Goal: Information Seeking & Learning: Learn about a topic

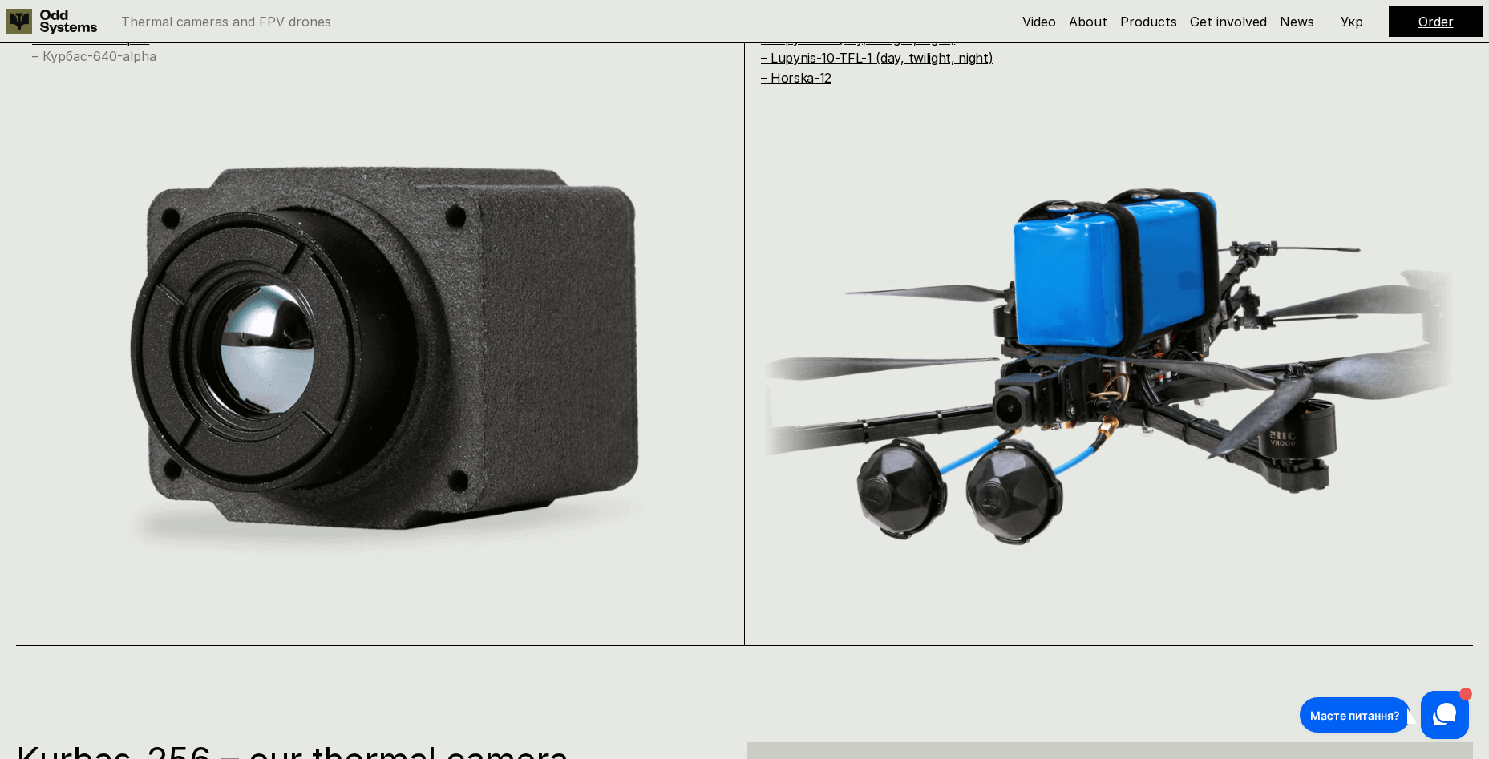
click at [127, 52] on link "– Курбас-640-alpha" at bounding box center [94, 56] width 124 height 16
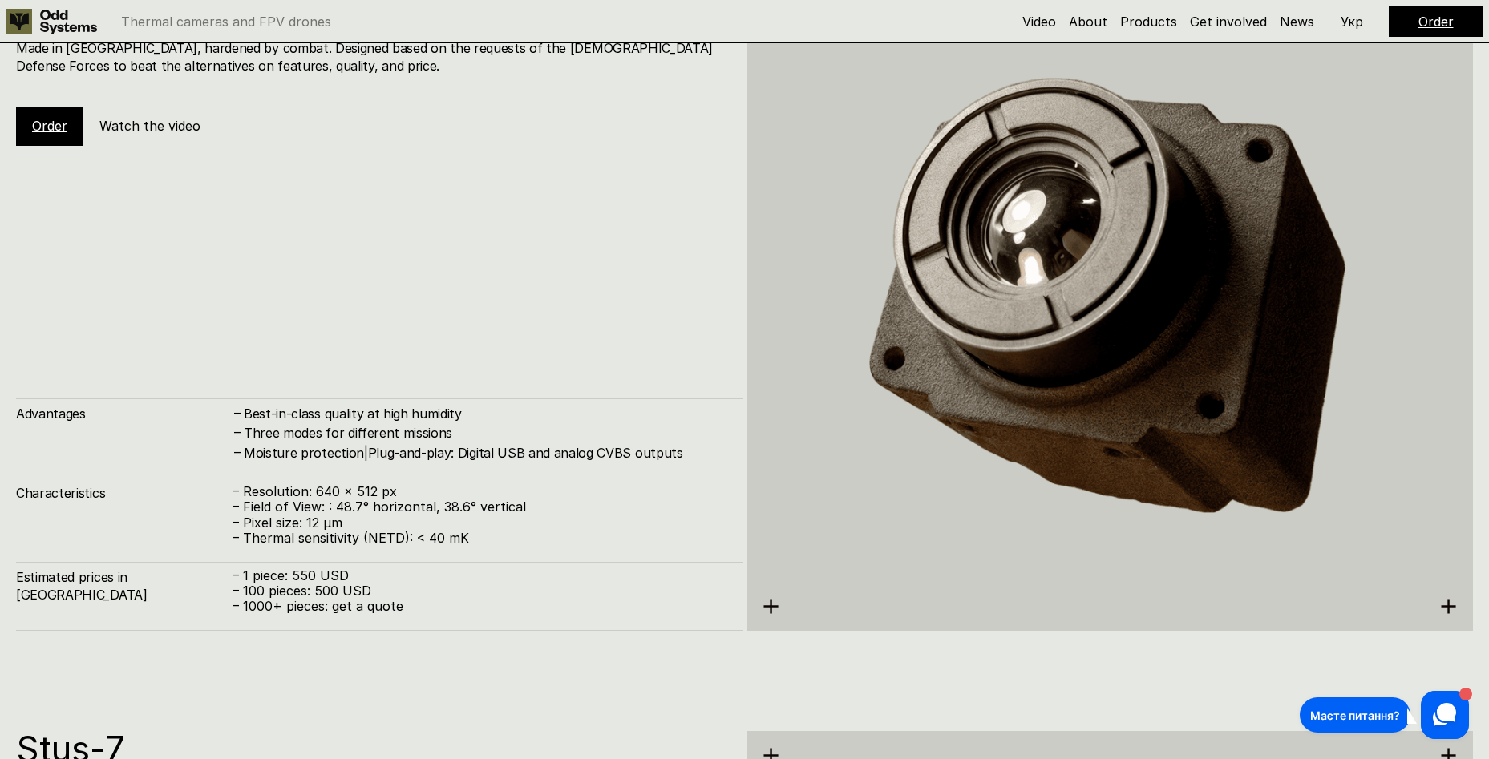
scroll to position [3794, 0]
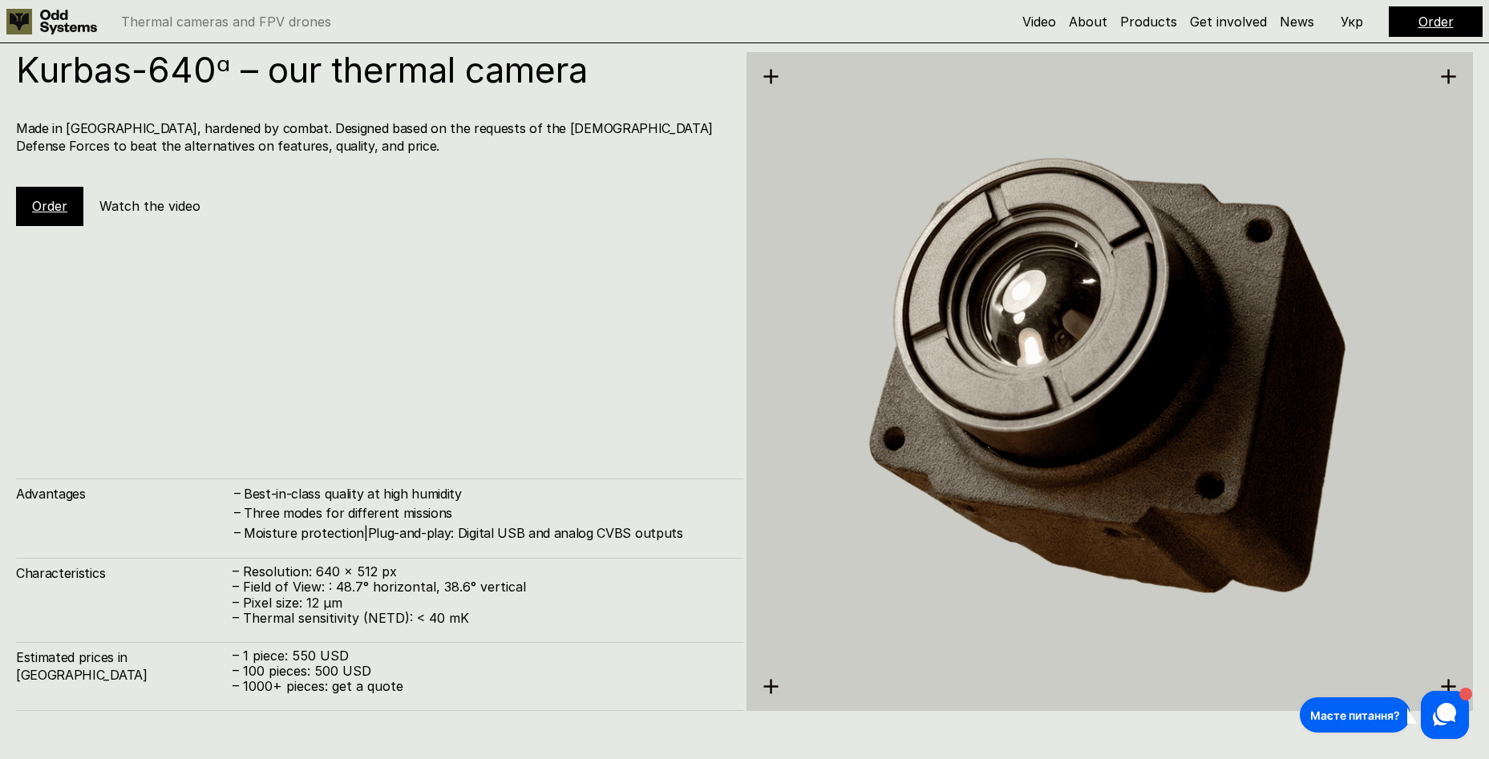
click at [123, 206] on h5 "Watch the video" at bounding box center [149, 206] width 101 height 18
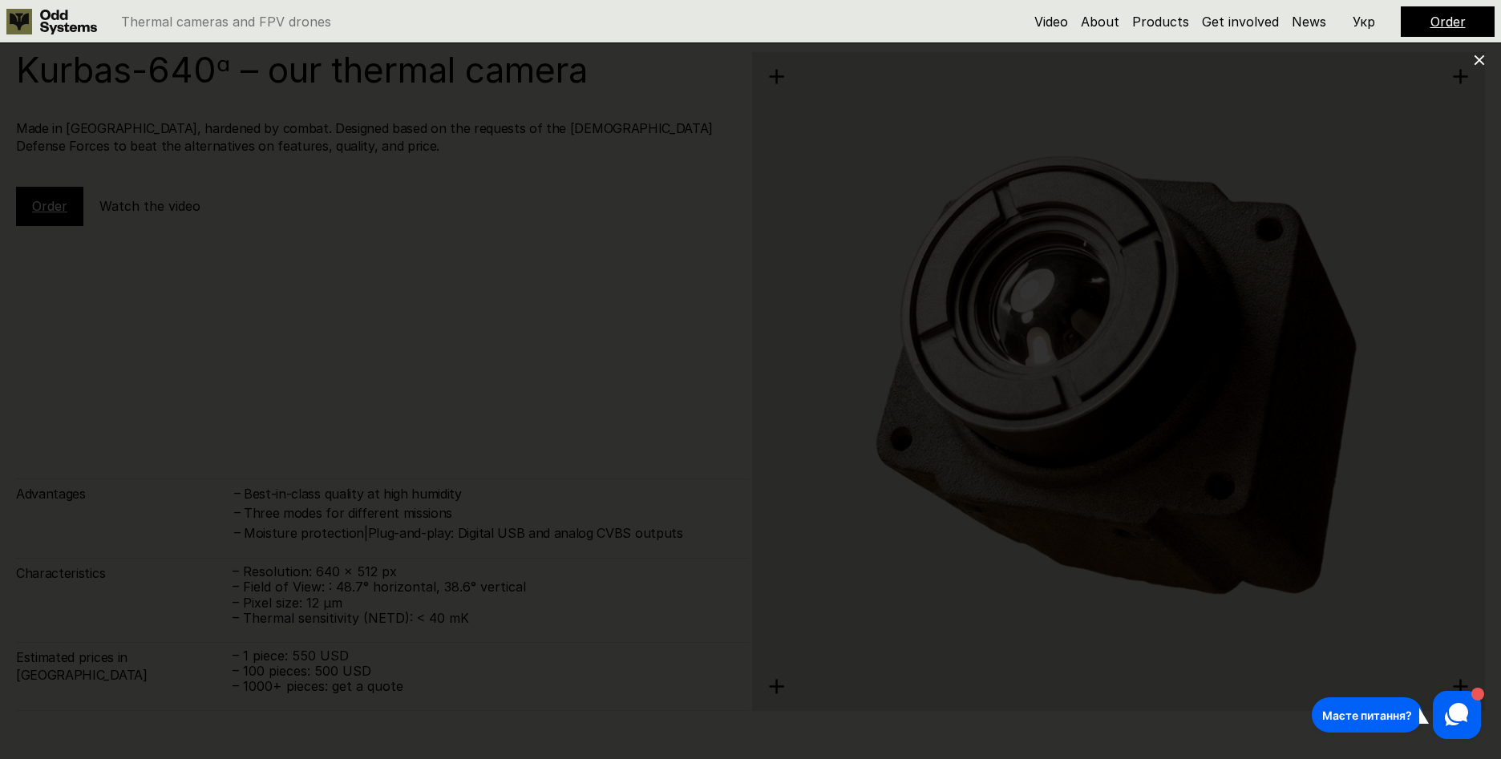
click at [1469, 66] on div at bounding box center [750, 379] width 1501 height 759
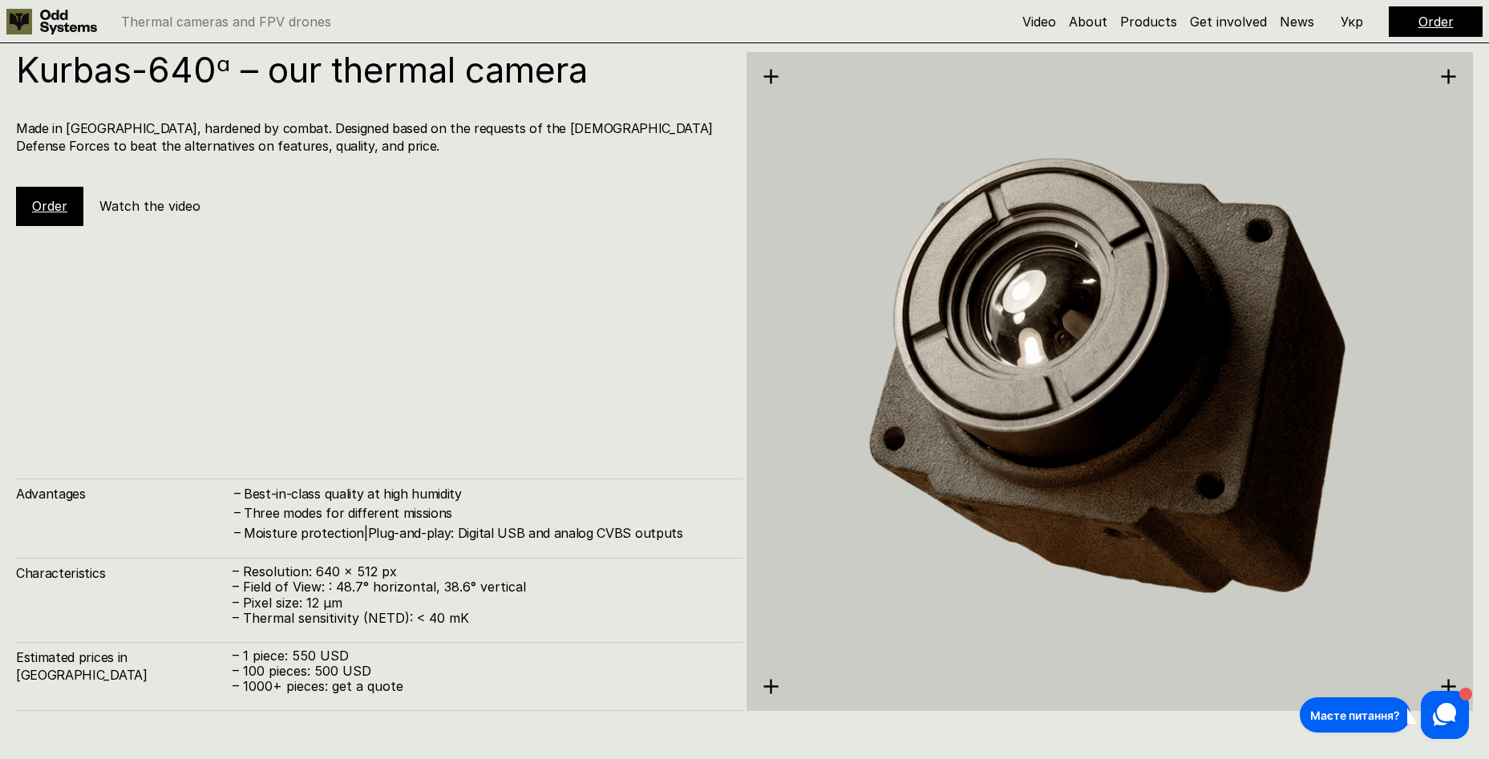
click at [1476, 58] on div "Kurbas-640ᵅ – our thermal camera Made in [GEOGRAPHIC_DATA], hardened by combat.…" at bounding box center [744, 379] width 1489 height 759
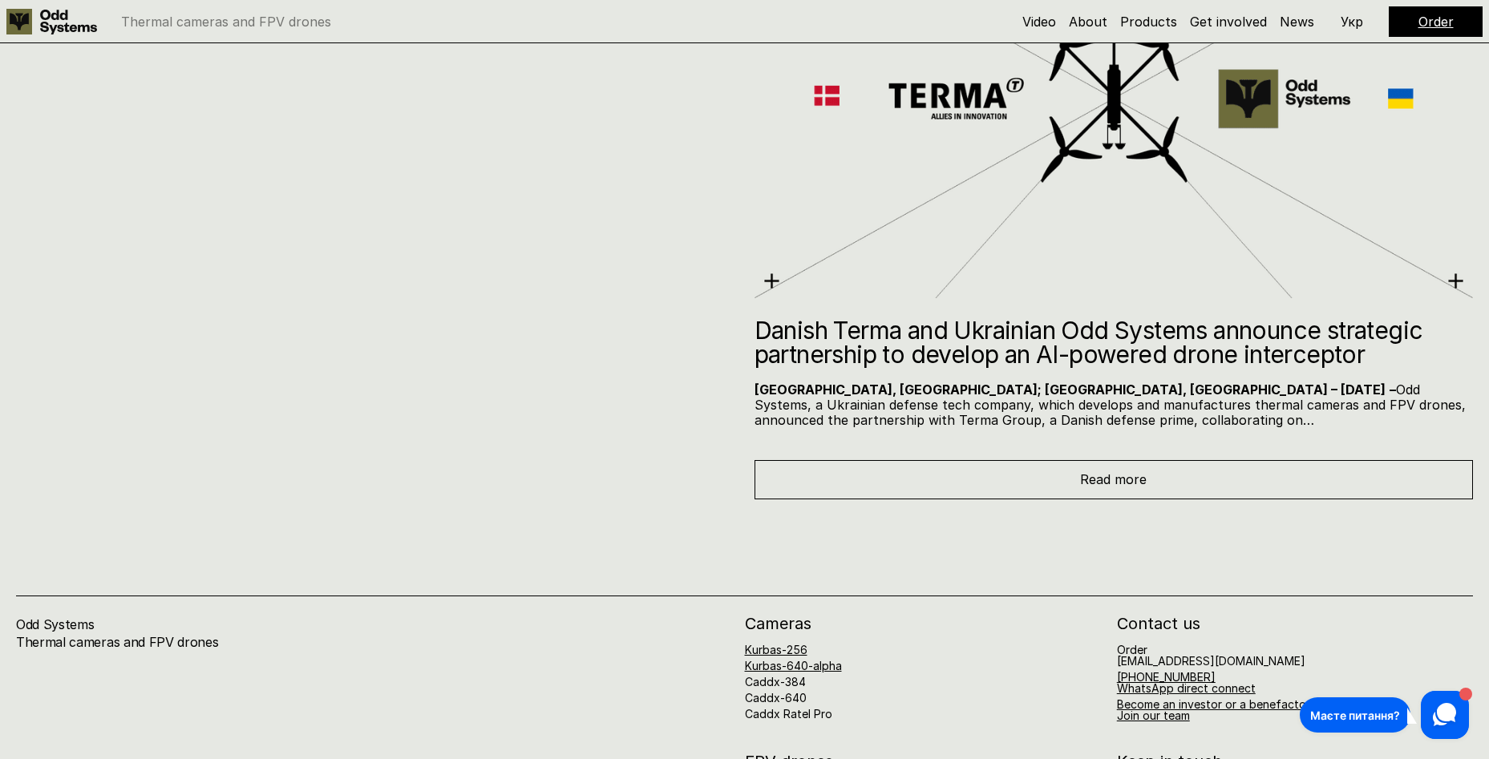
scroll to position [8946, 0]
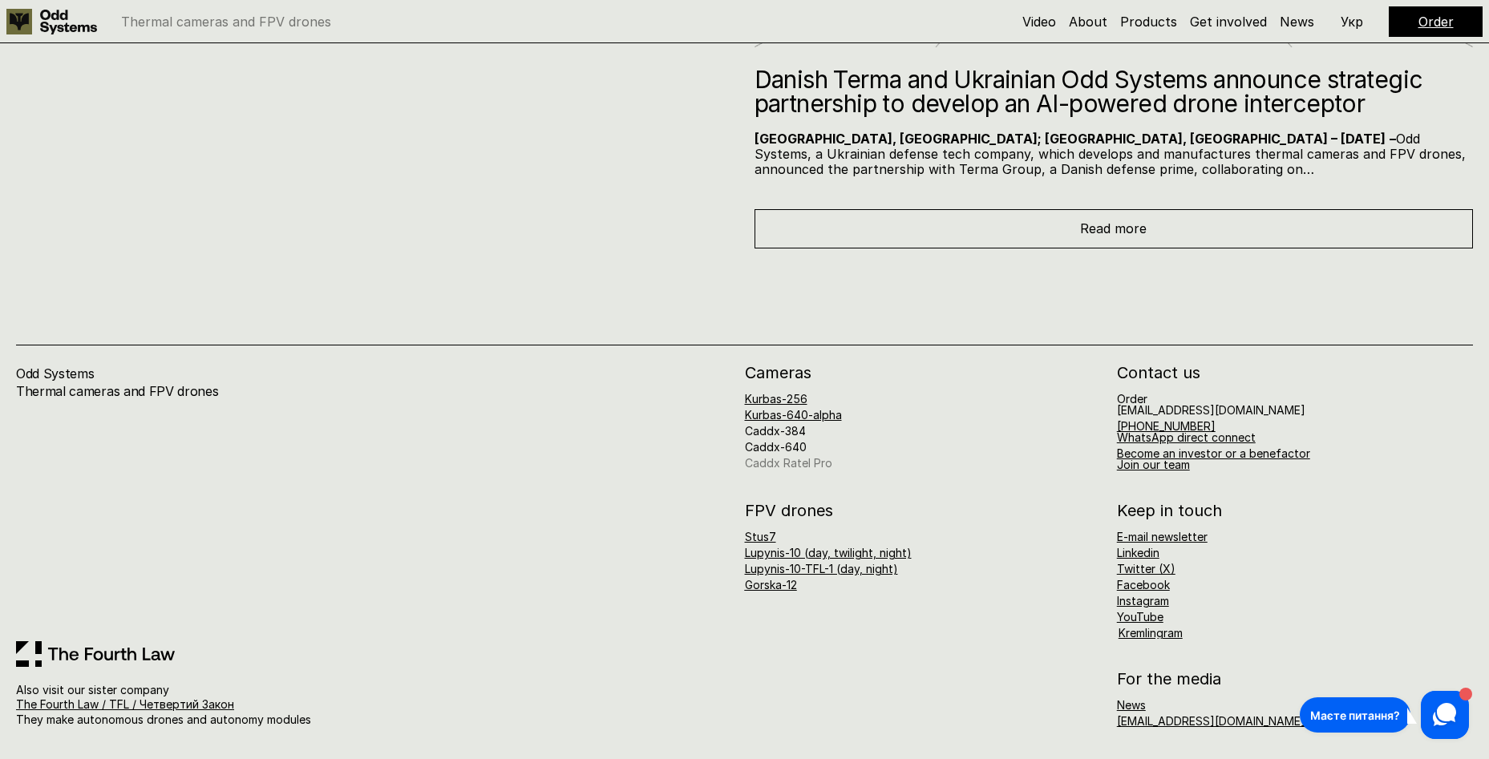
click at [793, 456] on link "Caddx Ratel Pro" at bounding box center [788, 463] width 87 height 14
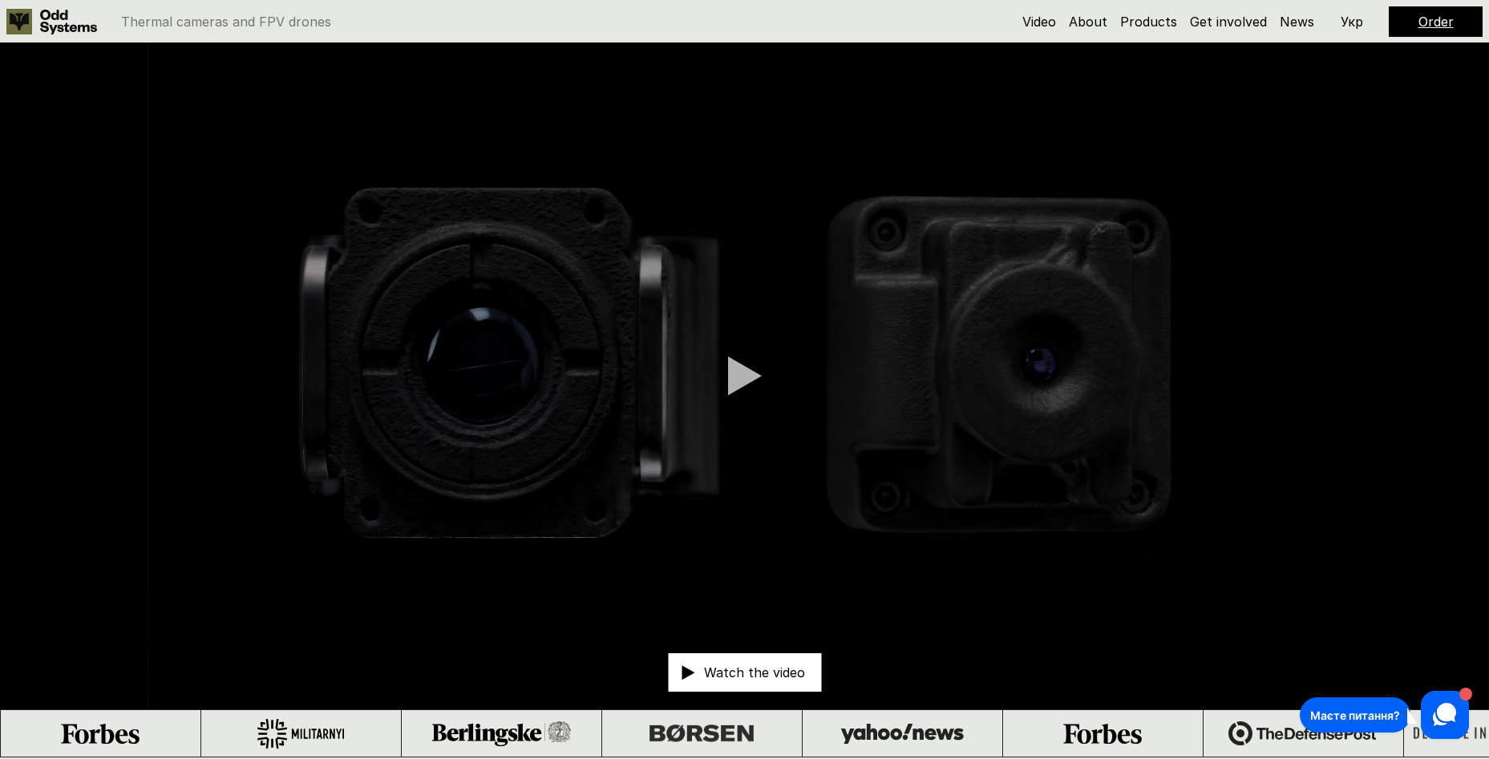
click at [754, 382] on div at bounding box center [745, 376] width 34 height 40
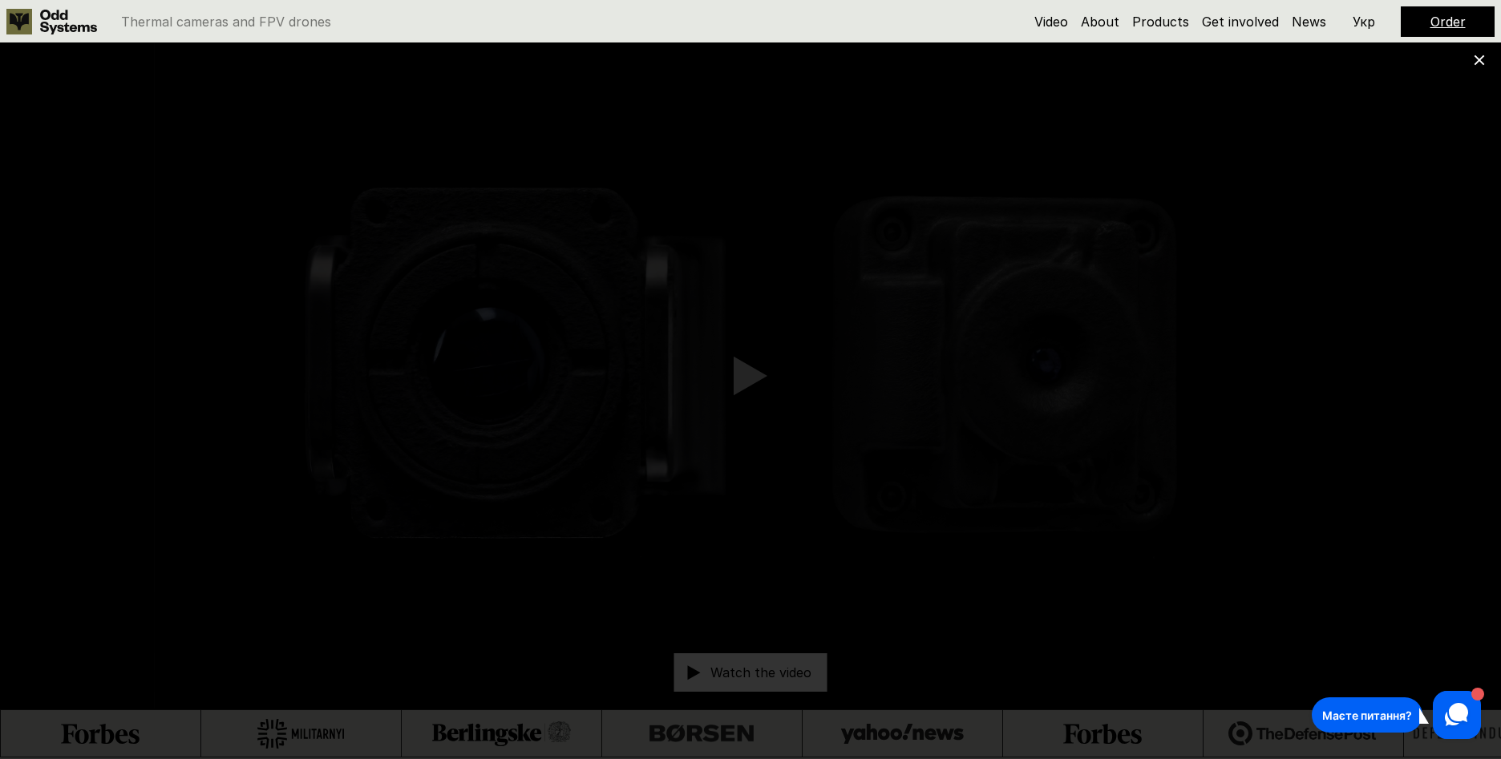
click at [1486, 67] on div at bounding box center [750, 379] width 1501 height 759
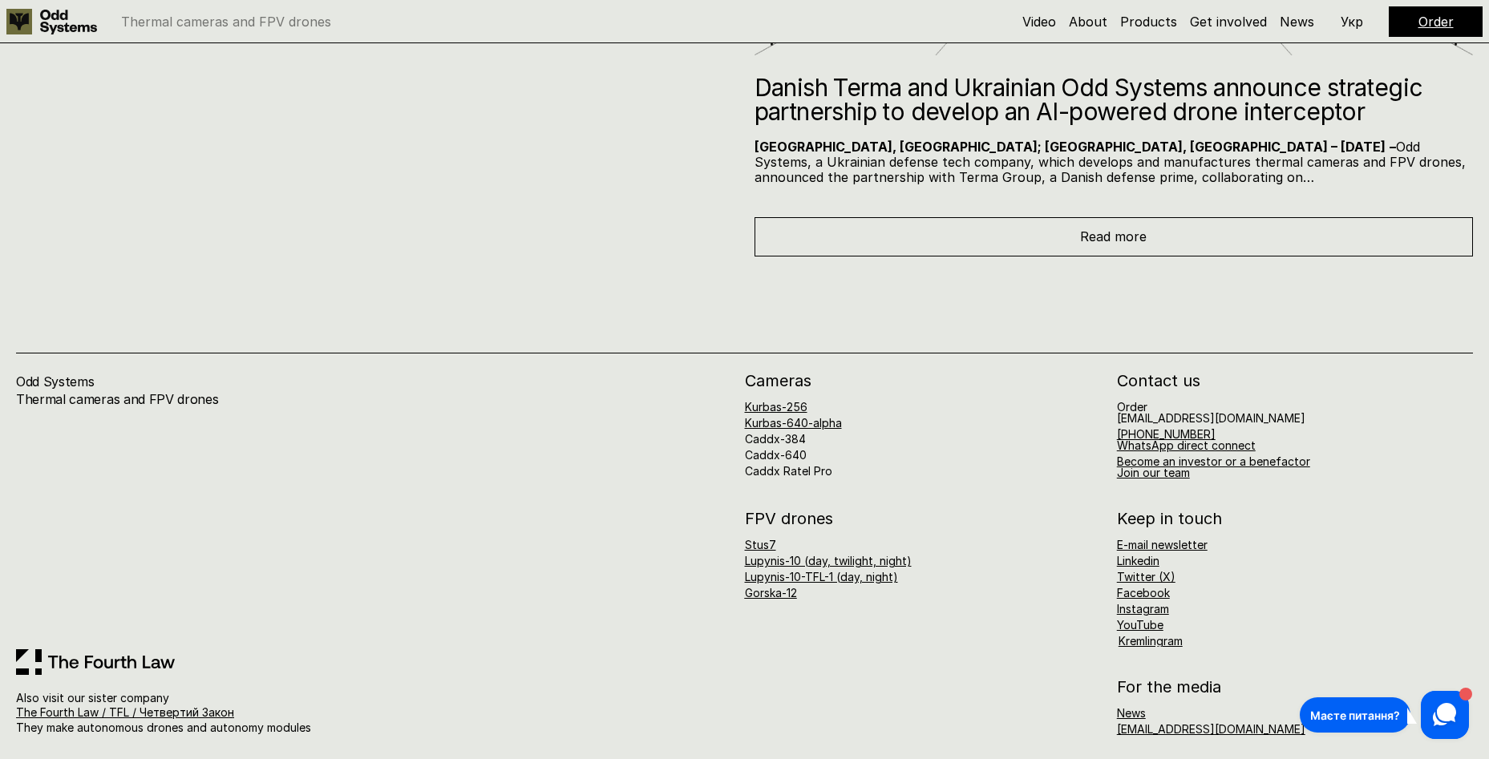
scroll to position [8946, 0]
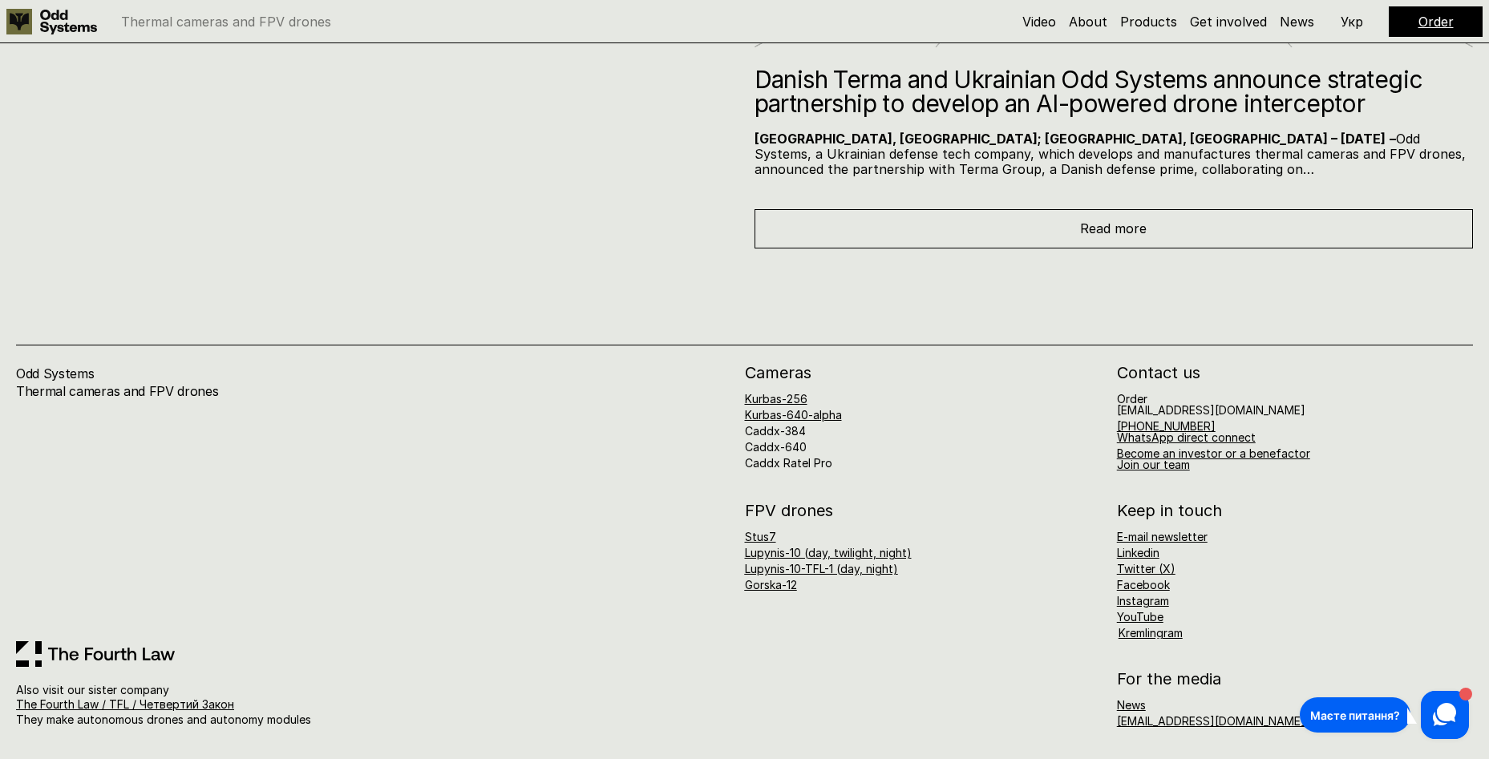
click at [865, 572] on link "Lupynis-10-TFL-1 (day, night)" at bounding box center [821, 569] width 153 height 14
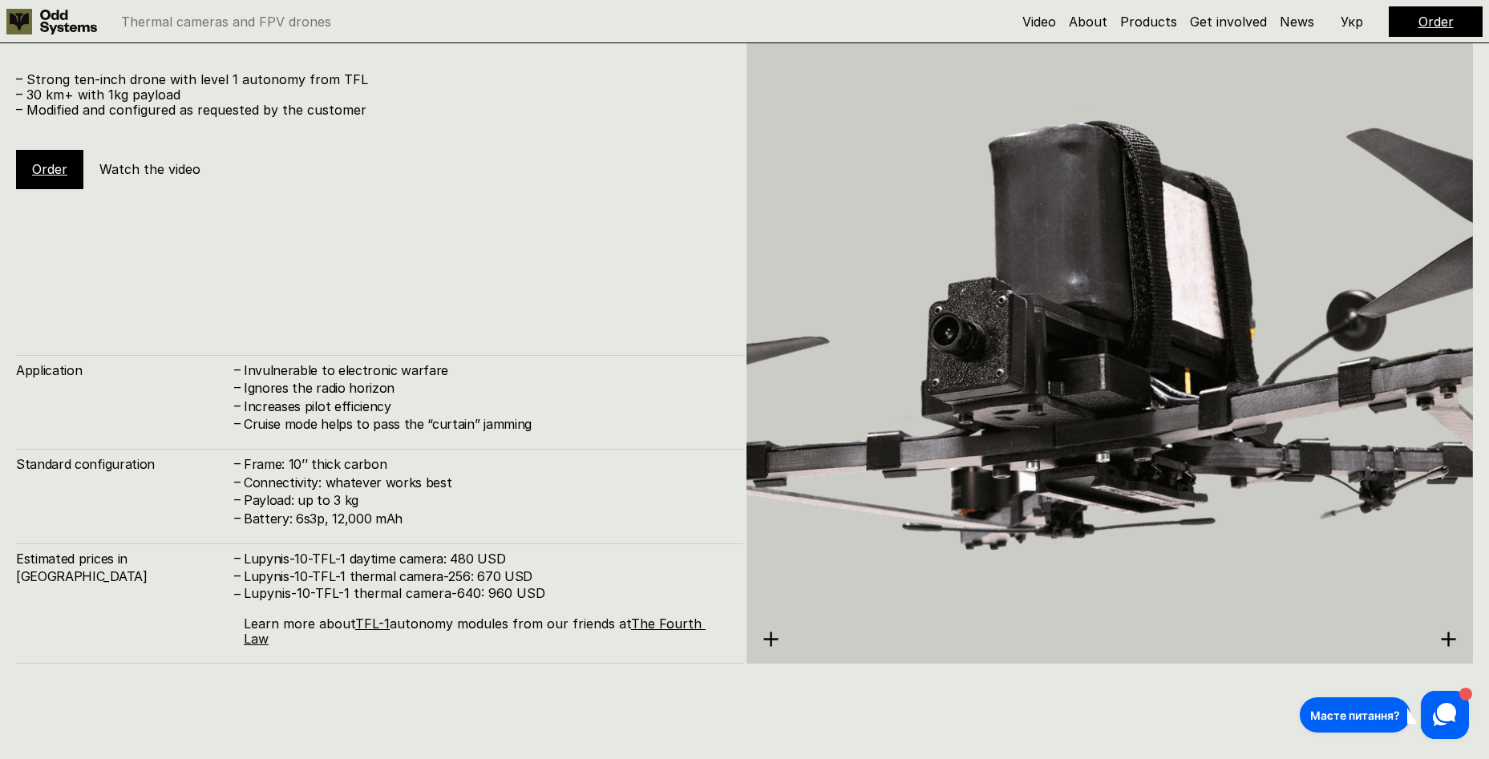
scroll to position [6072, 0]
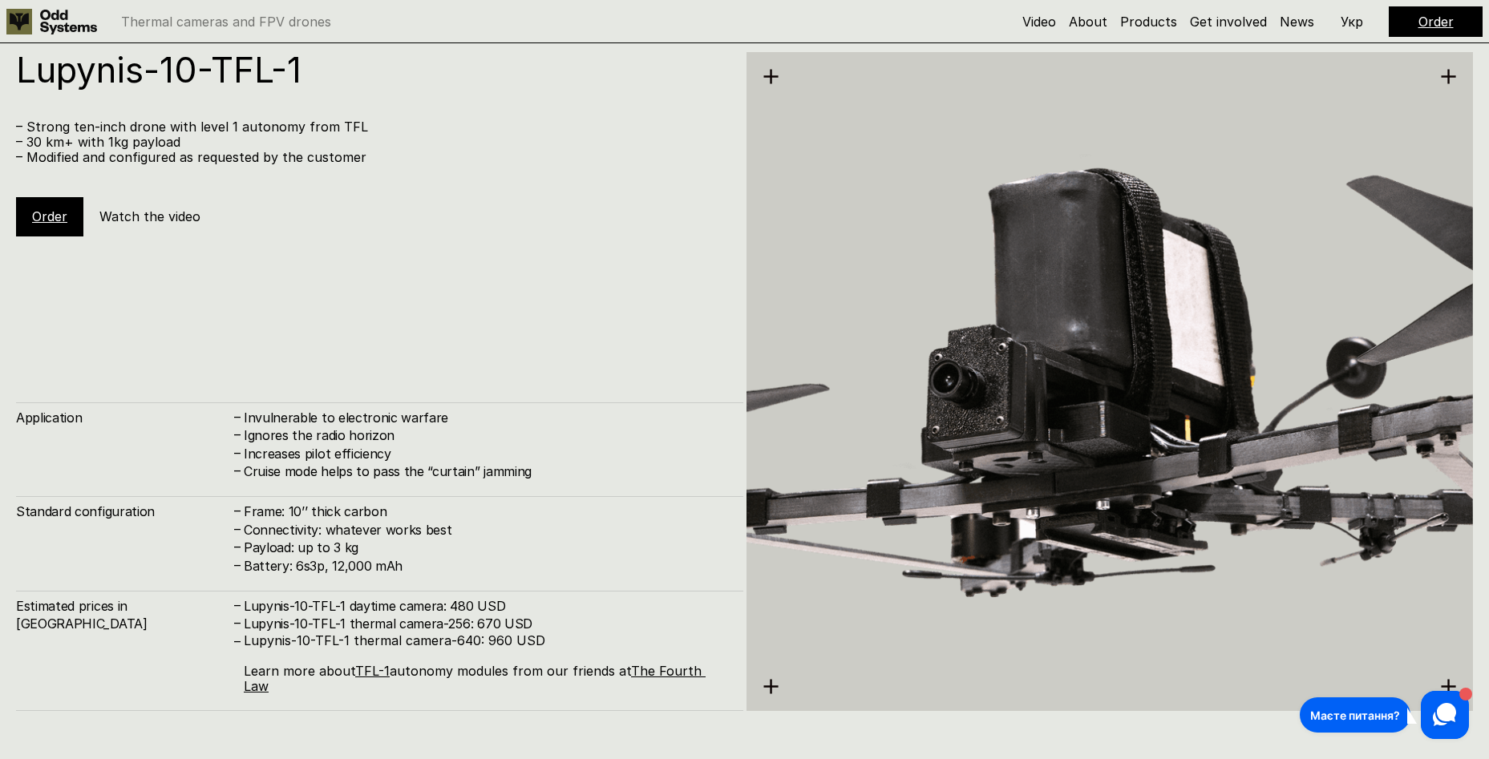
click at [175, 211] on h5 "Watch the video" at bounding box center [149, 217] width 101 height 18
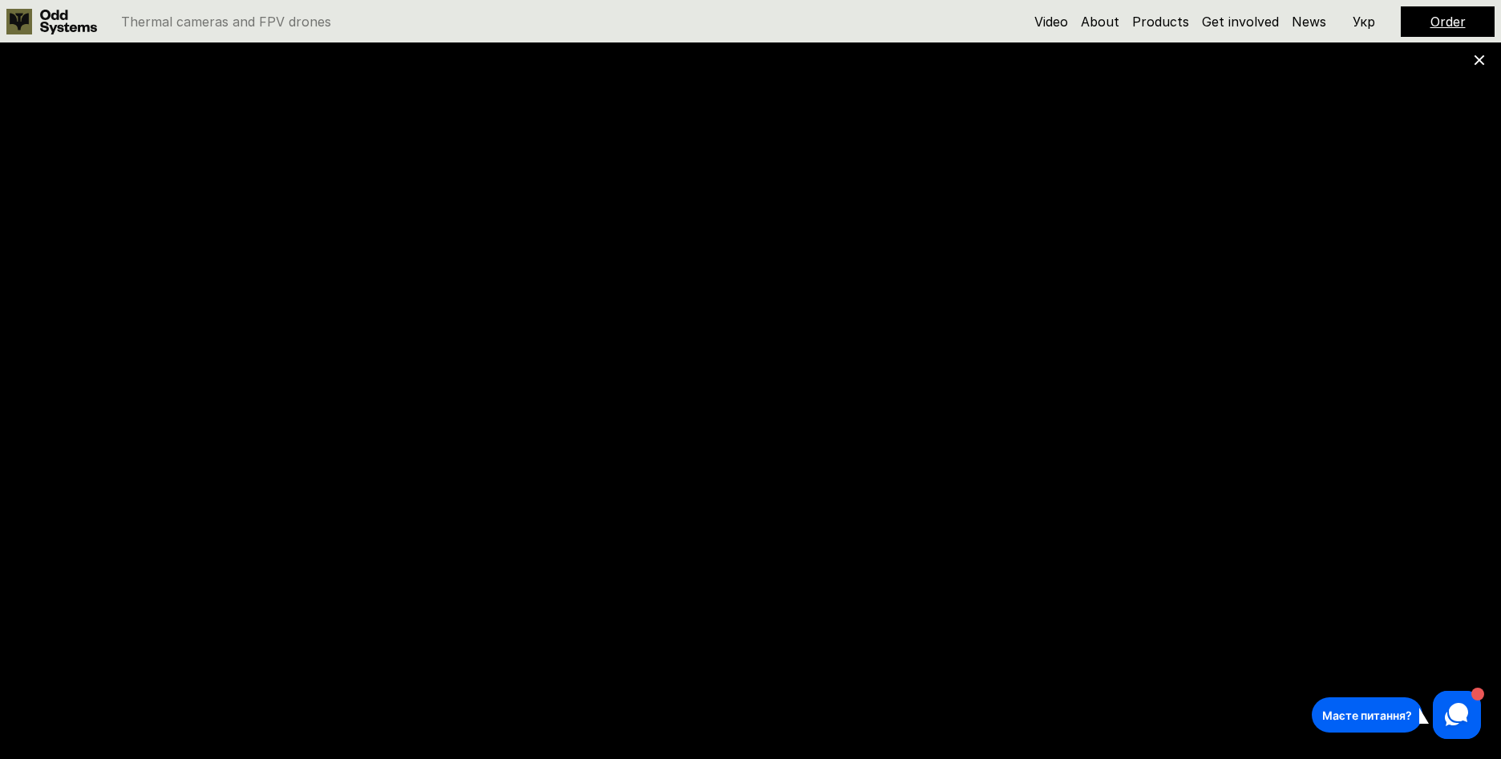
click at [1481, 54] on div at bounding box center [750, 379] width 1501 height 759
